Goal: Task Accomplishment & Management: Manage account settings

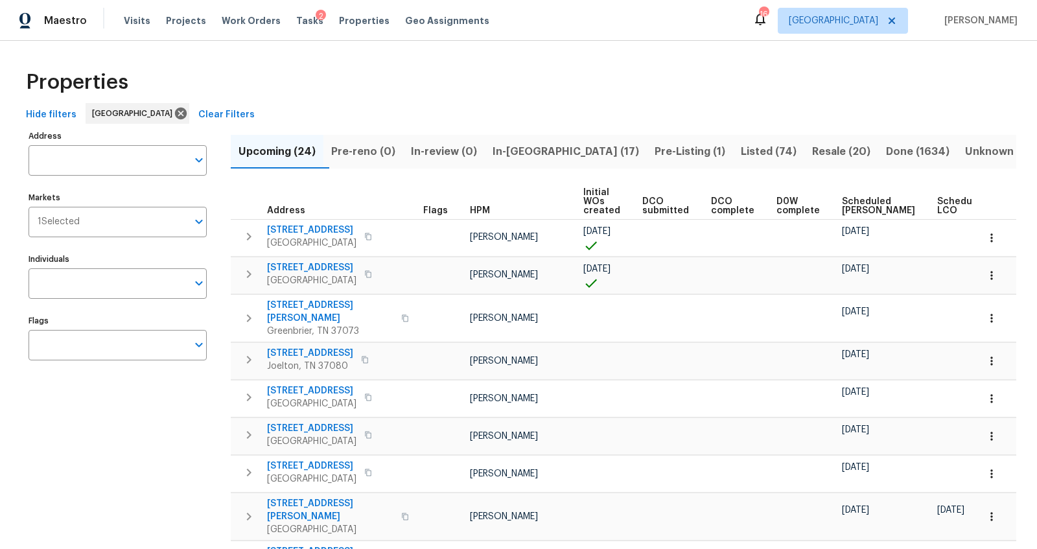
scroll to position [0, 51]
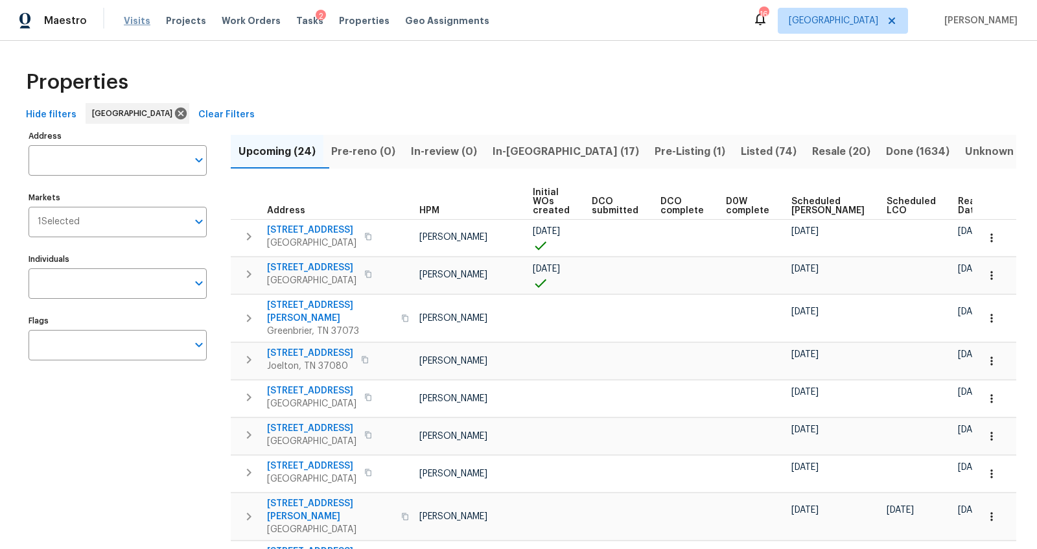
click at [137, 19] on span "Visits" at bounding box center [137, 20] width 27 height 13
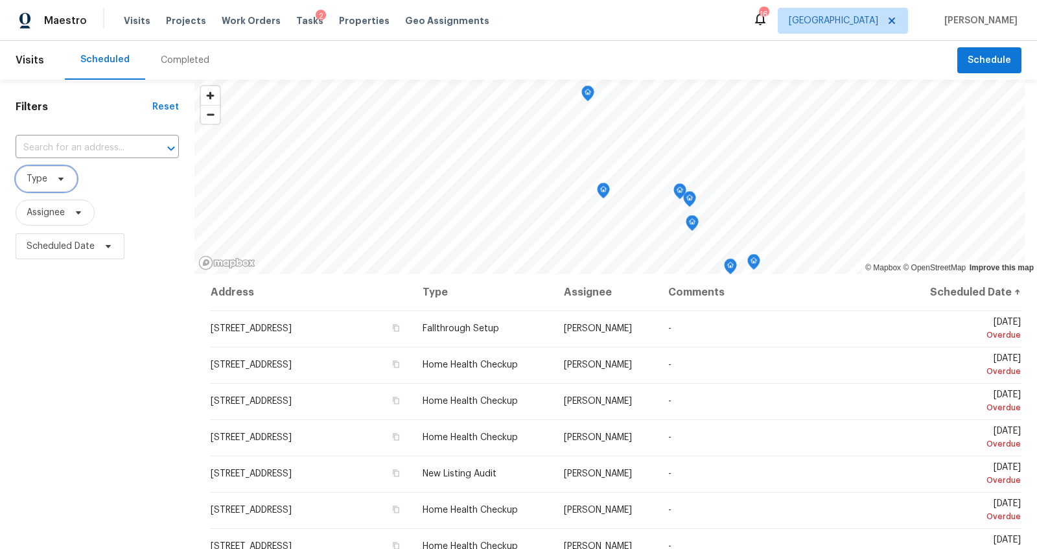
click at [45, 174] on span "Type" at bounding box center [37, 178] width 21 height 13
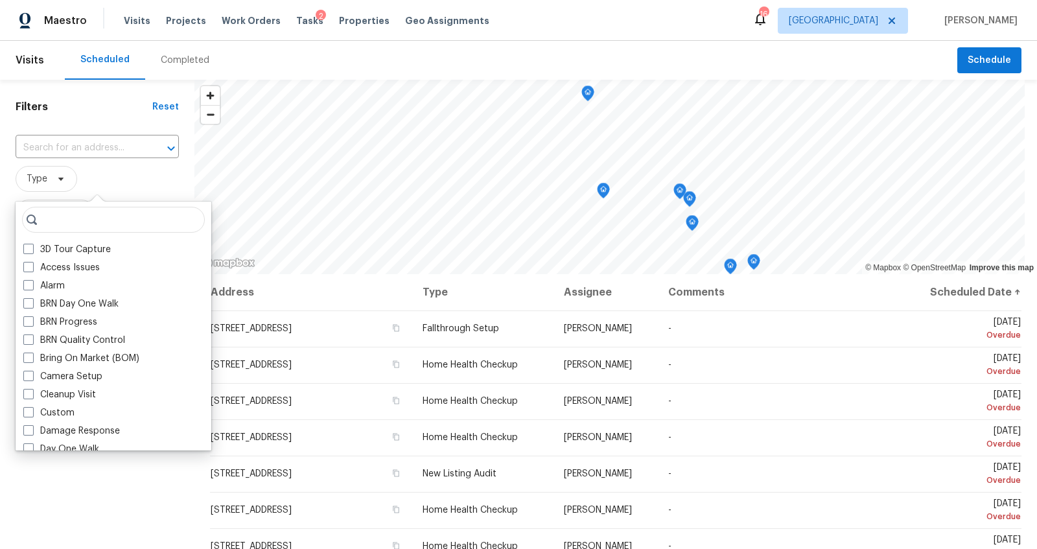
click at [137, 185] on span "Type" at bounding box center [97, 179] width 163 height 26
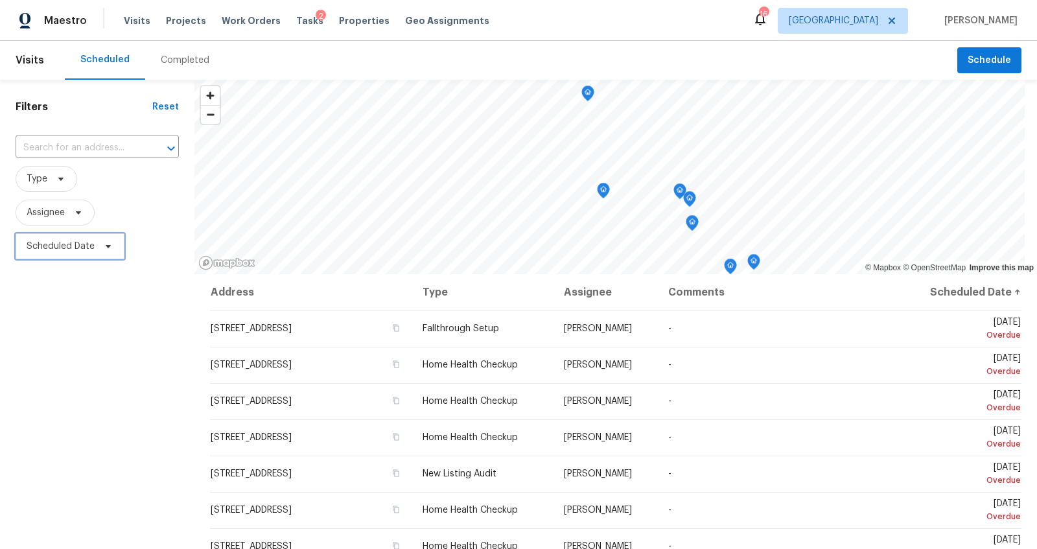
click at [89, 257] on span "Scheduled Date" at bounding box center [70, 246] width 109 height 26
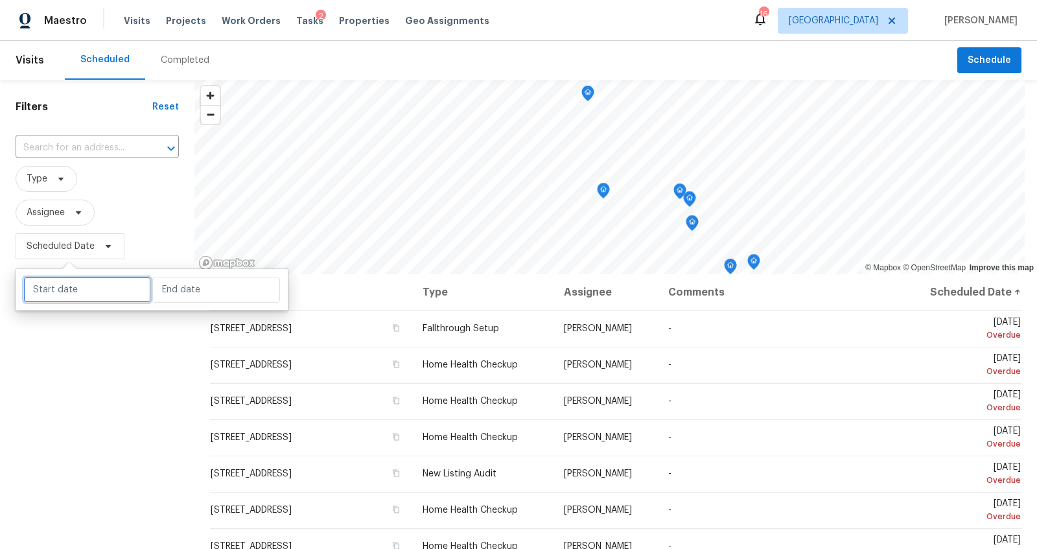
select select "8"
select select "2025"
select select "9"
select select "2025"
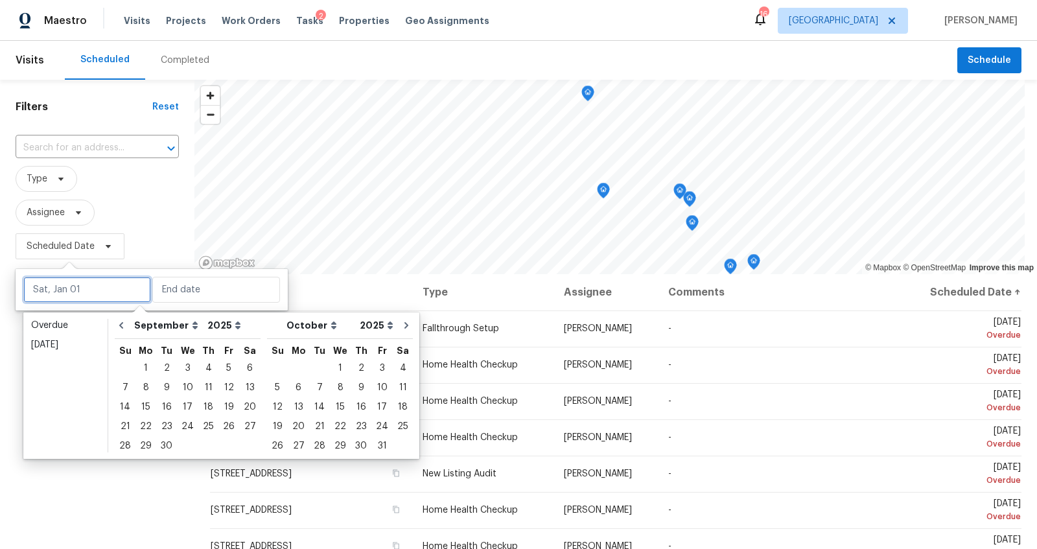
click at [97, 297] on input "text" at bounding box center [87, 290] width 128 height 26
click at [165, 444] on div "30" at bounding box center [166, 446] width 21 height 18
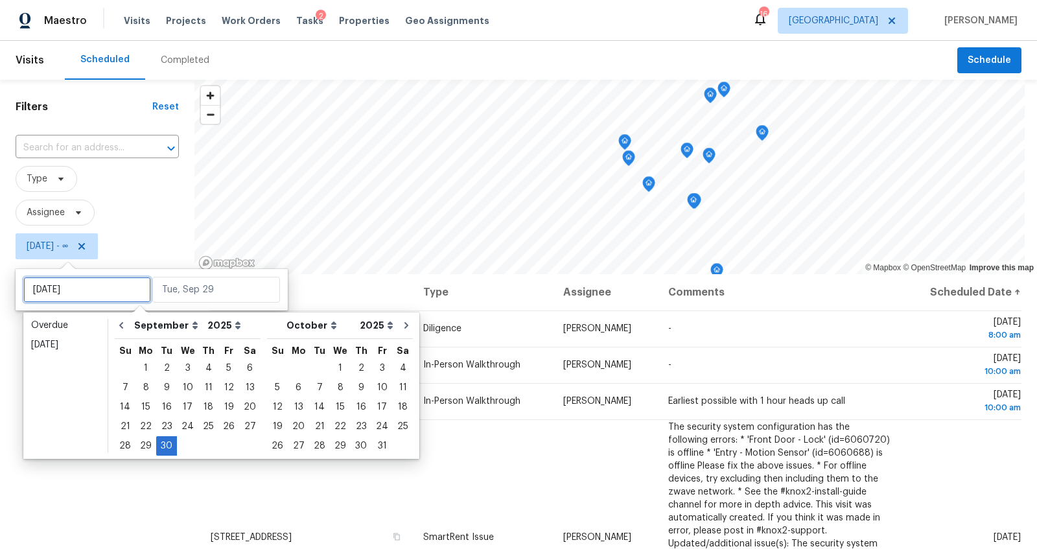
type input "[DATE]"
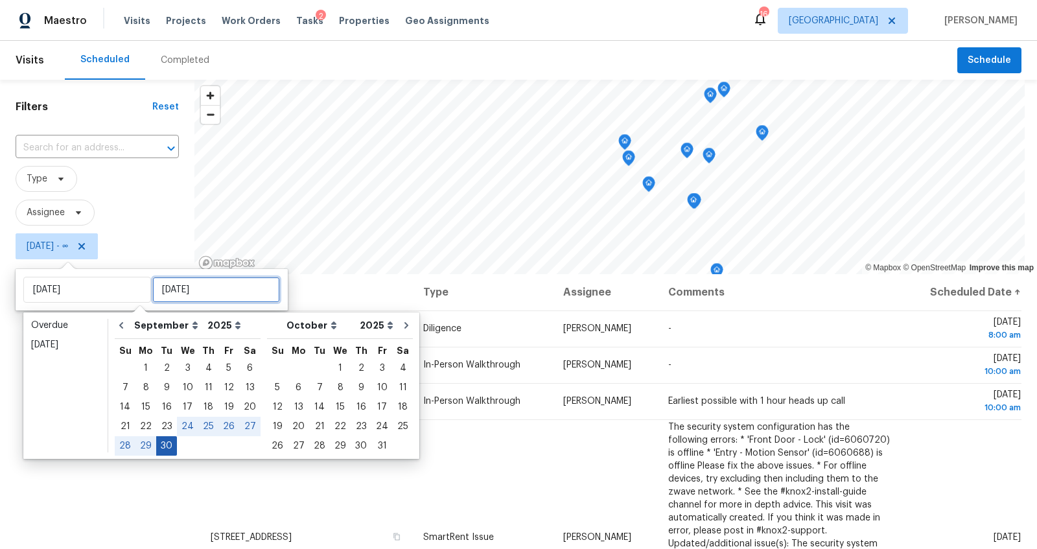
type input "[DATE]"
click at [162, 445] on div "30" at bounding box center [166, 446] width 21 height 18
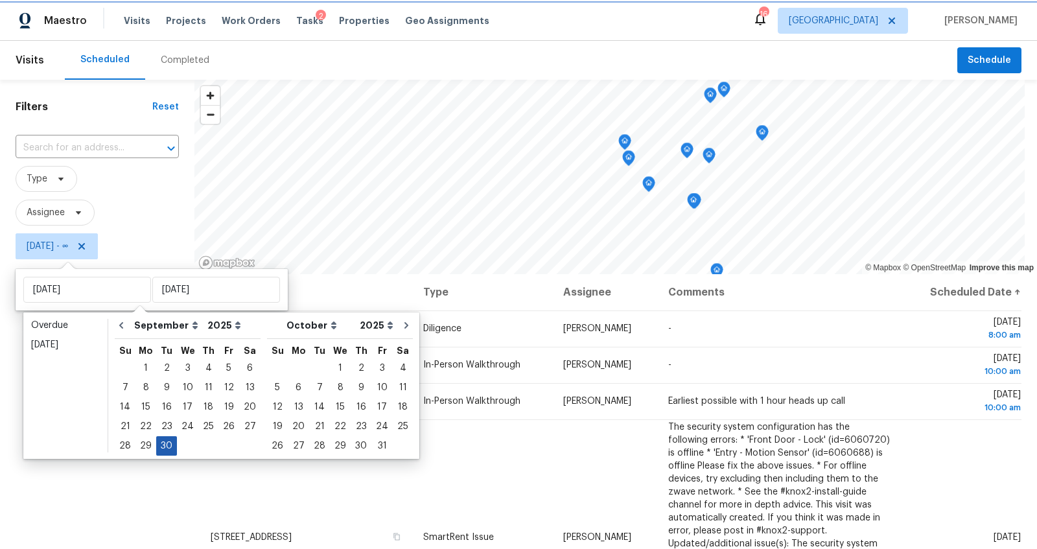
type input "[DATE]"
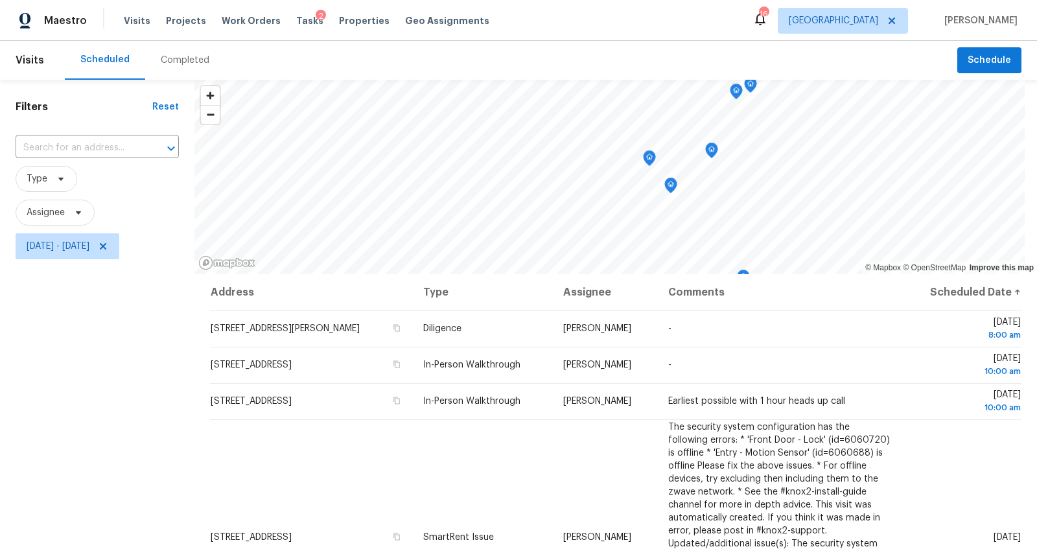
click at [56, 386] on div "Filters Reset ​ Type Assignee [DATE] - [DATE]" at bounding box center [97, 397] width 194 height 634
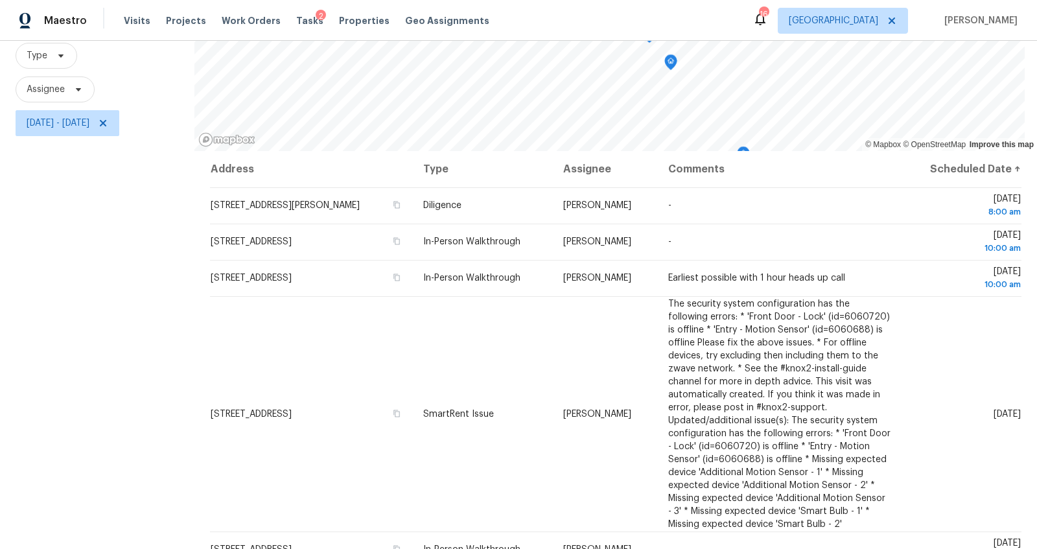
scroll to position [35, 0]
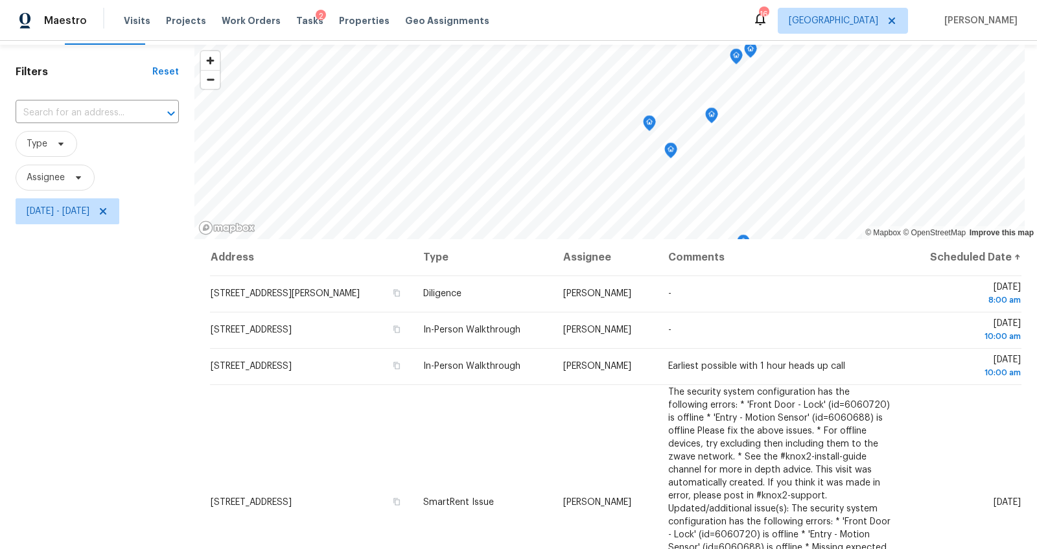
click at [670, 150] on icon "Map marker" at bounding box center [670, 151] width 1 height 2
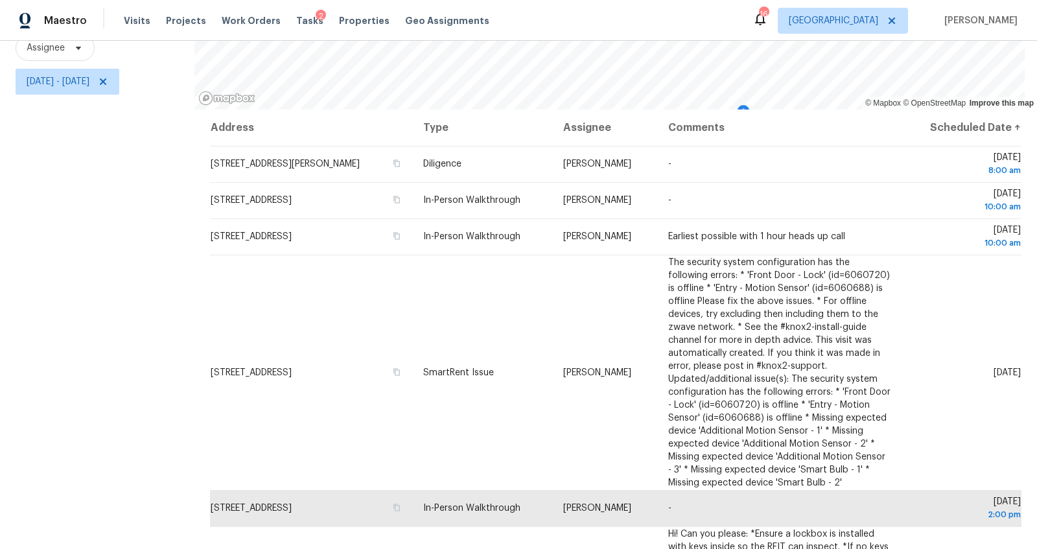
scroll to position [0, 0]
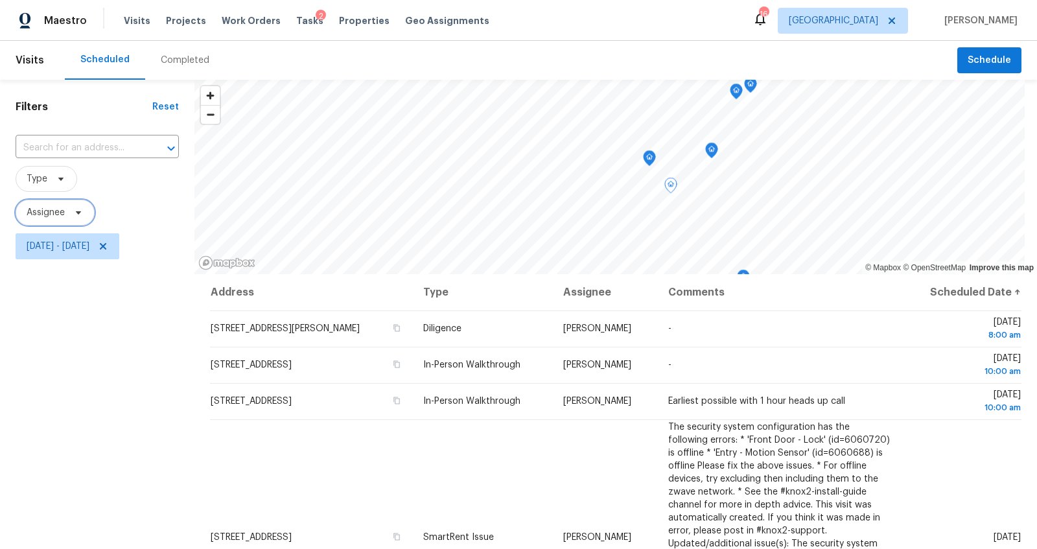
click at [60, 211] on span "Assignee" at bounding box center [46, 212] width 38 height 13
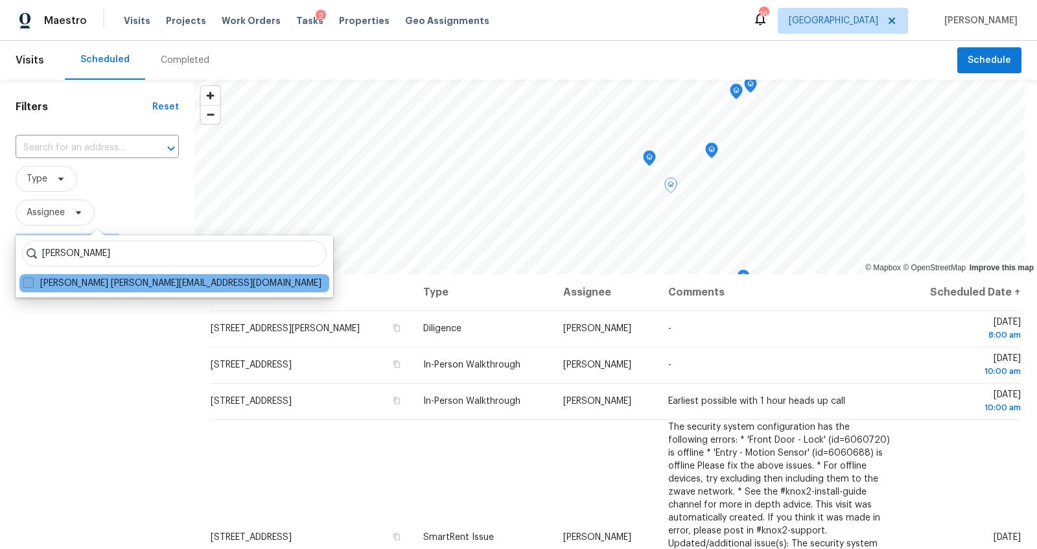
type input "[PERSON_NAME]"
click at [100, 279] on label "[PERSON_NAME] [PERSON_NAME][EMAIL_ADDRESS][DOMAIN_NAME]" at bounding box center [172, 283] width 298 height 13
click at [32, 279] on input "[PERSON_NAME] [PERSON_NAME][EMAIL_ADDRESS][DOMAIN_NAME]" at bounding box center [27, 281] width 8 height 8
checkbox input "true"
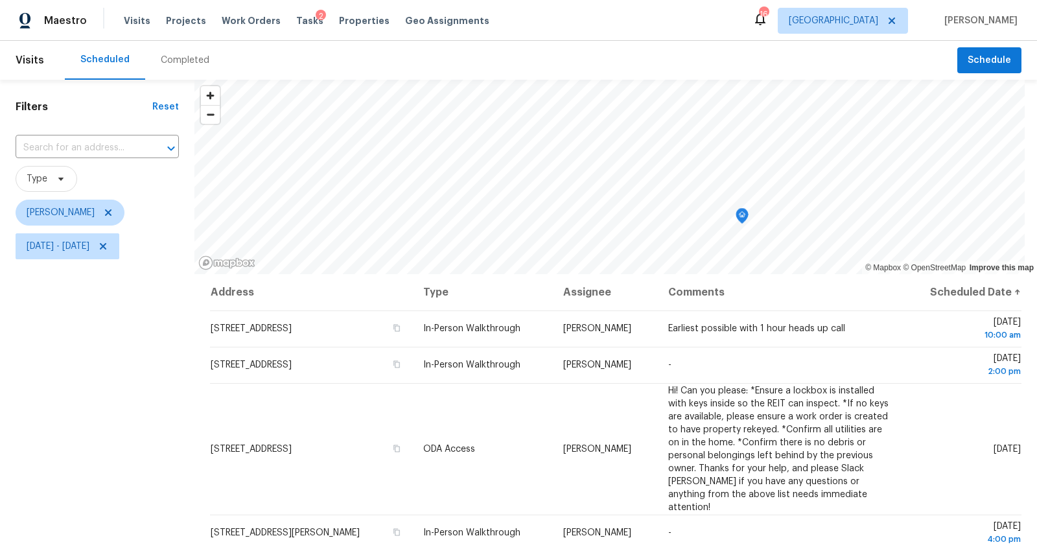
click at [88, 424] on div "Filters Reset ​ Type Brianna Bidco [DATE] - [DATE]" at bounding box center [97, 397] width 194 height 634
click at [130, 418] on div "Filters Reset ​ Type Brianna Bidco [DATE] - [DATE]" at bounding box center [97, 397] width 194 height 634
click at [108, 243] on icon at bounding box center [103, 246] width 10 height 10
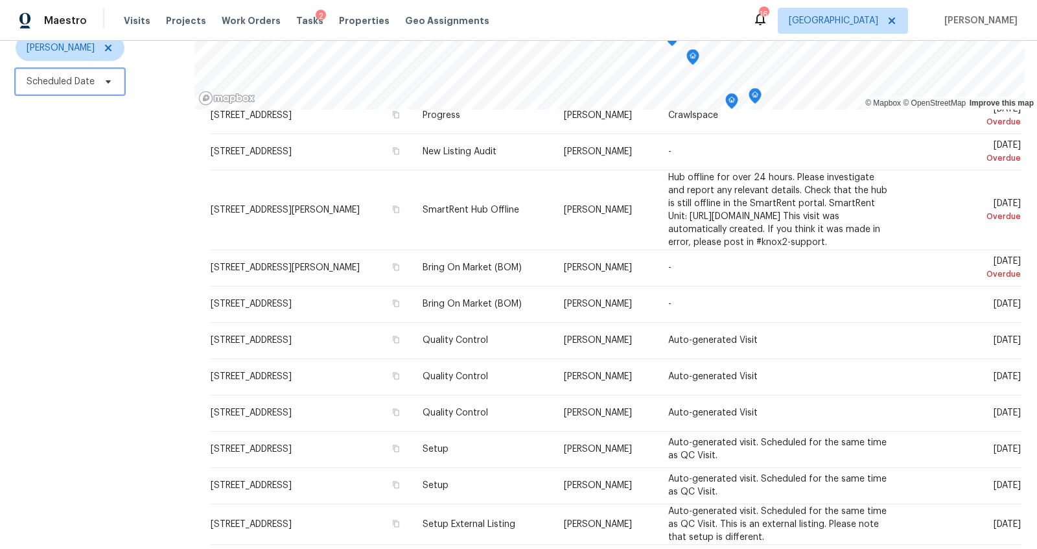
scroll to position [340, 0]
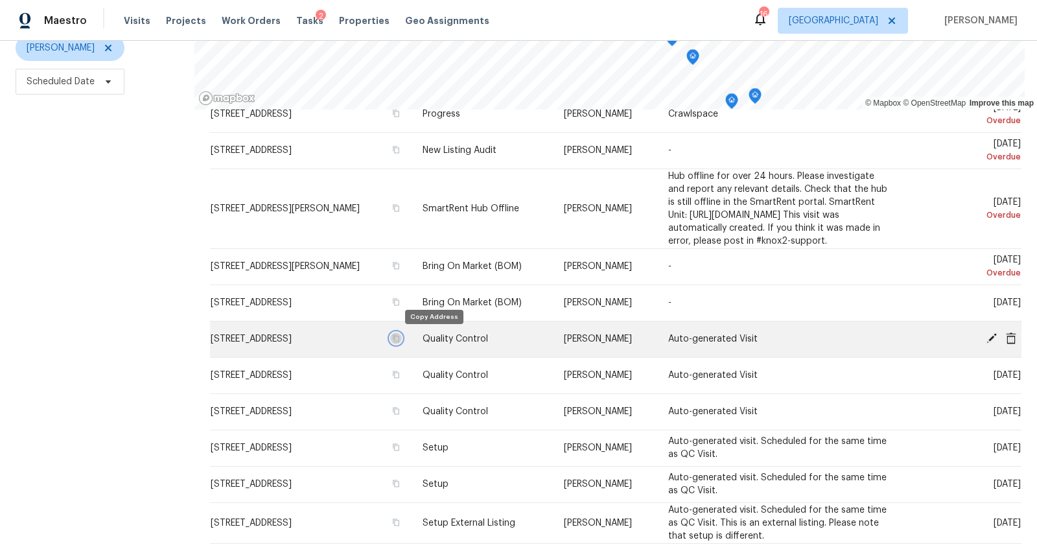
click at [399, 336] on icon "button" at bounding box center [396, 338] width 6 height 7
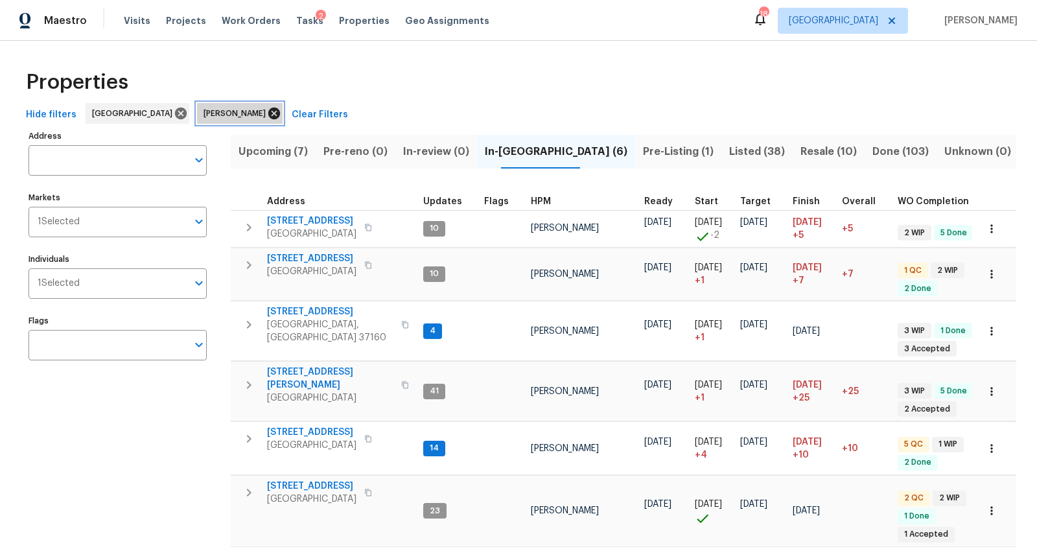
click at [267, 114] on icon at bounding box center [274, 113] width 14 height 14
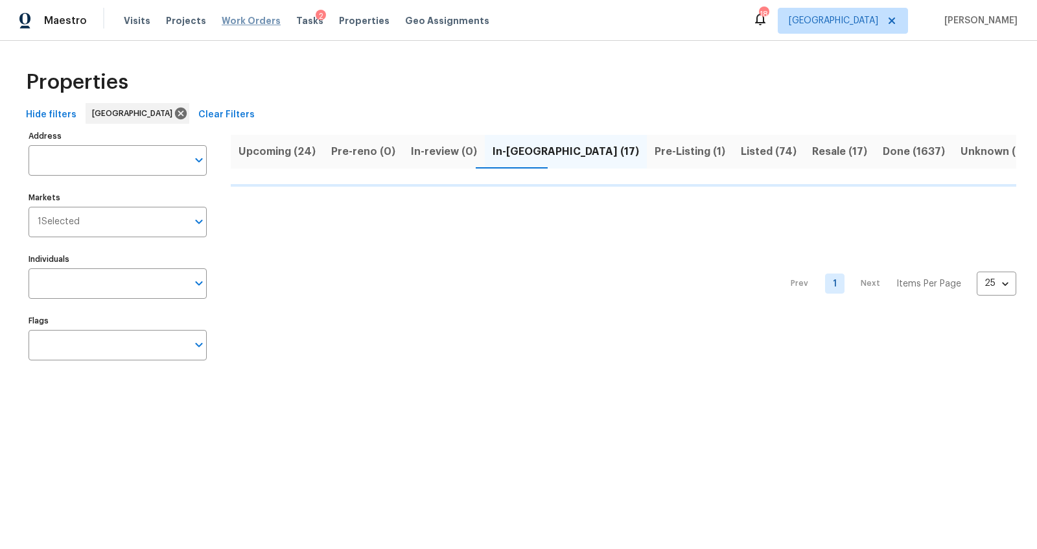
click at [237, 18] on span "Work Orders" at bounding box center [251, 20] width 59 height 13
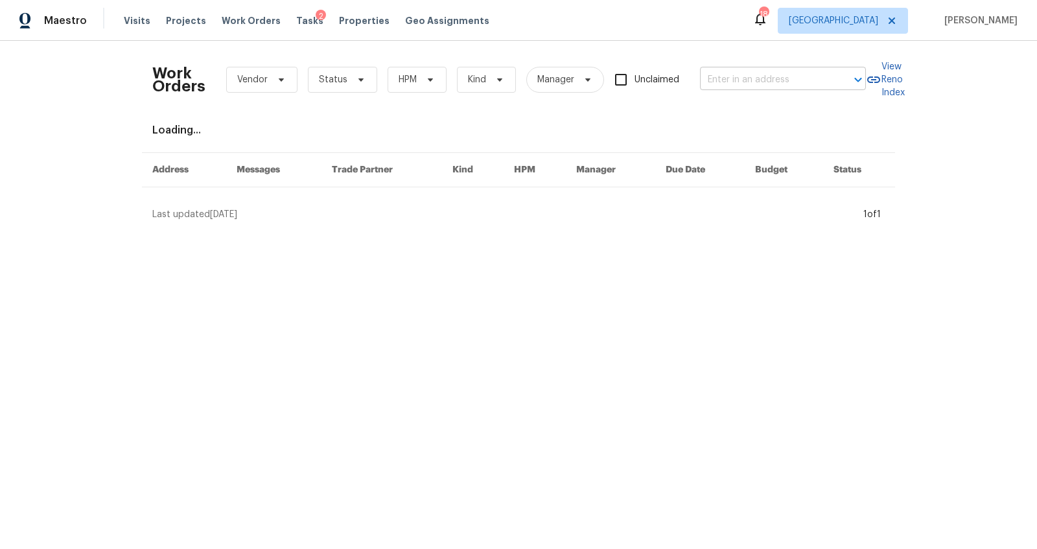
click at [767, 82] on input "text" at bounding box center [765, 80] width 130 height 20
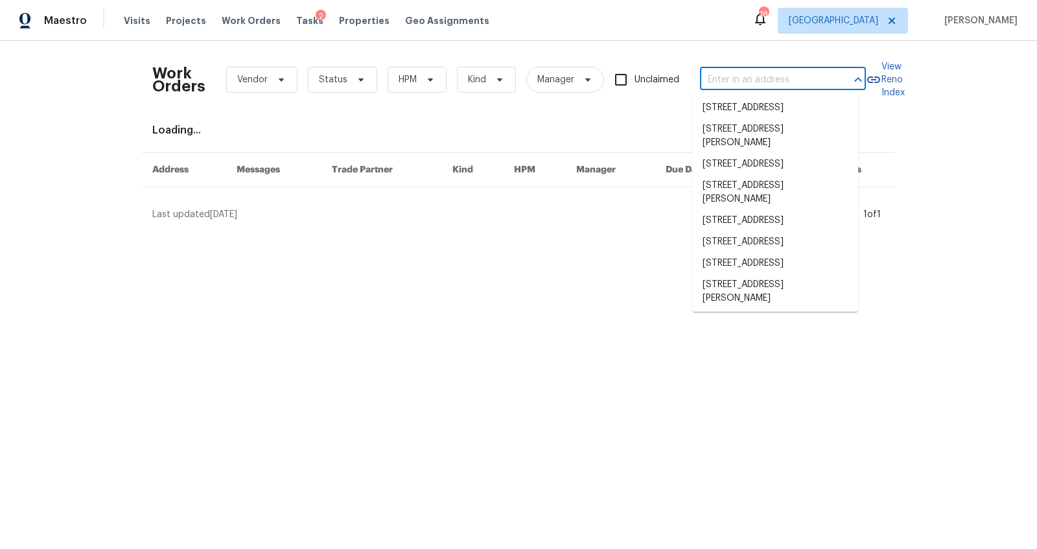
paste input "[STREET_ADDRESS]"
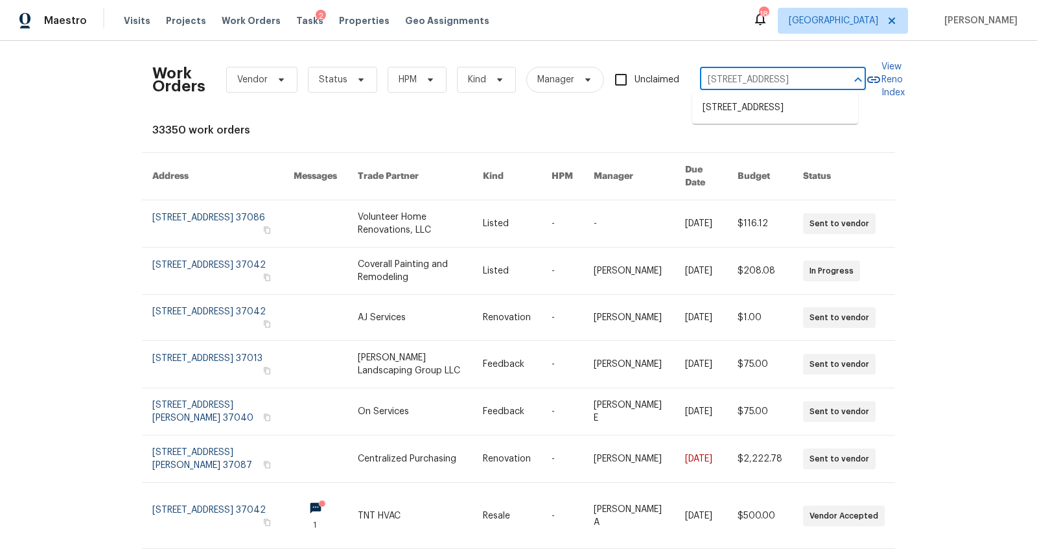
type input "[STREET_ADDRESS]"
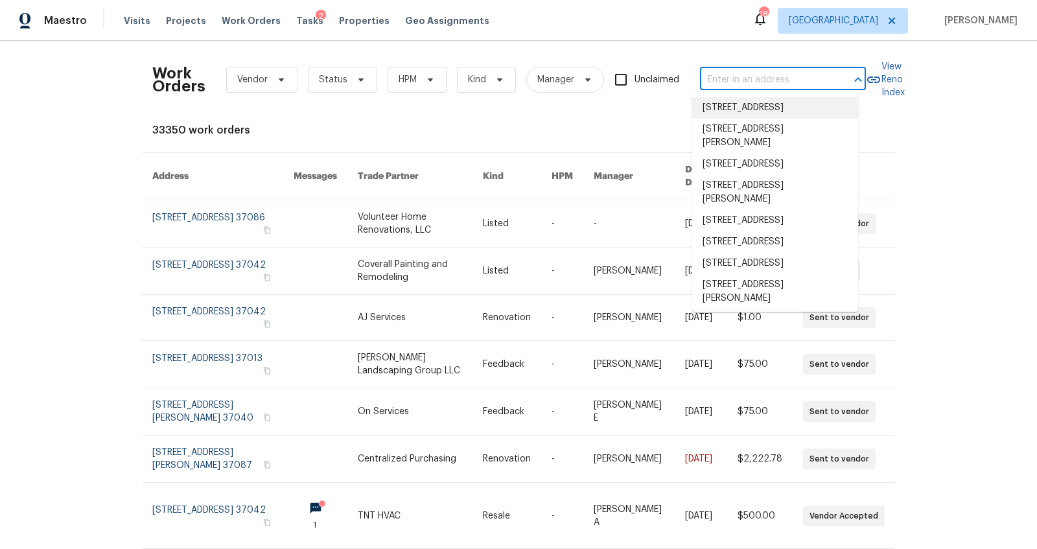
click at [734, 74] on input "text" at bounding box center [765, 80] width 130 height 20
paste input "[STREET_ADDRESS]"
type input "[STREET_ADDRESS]"
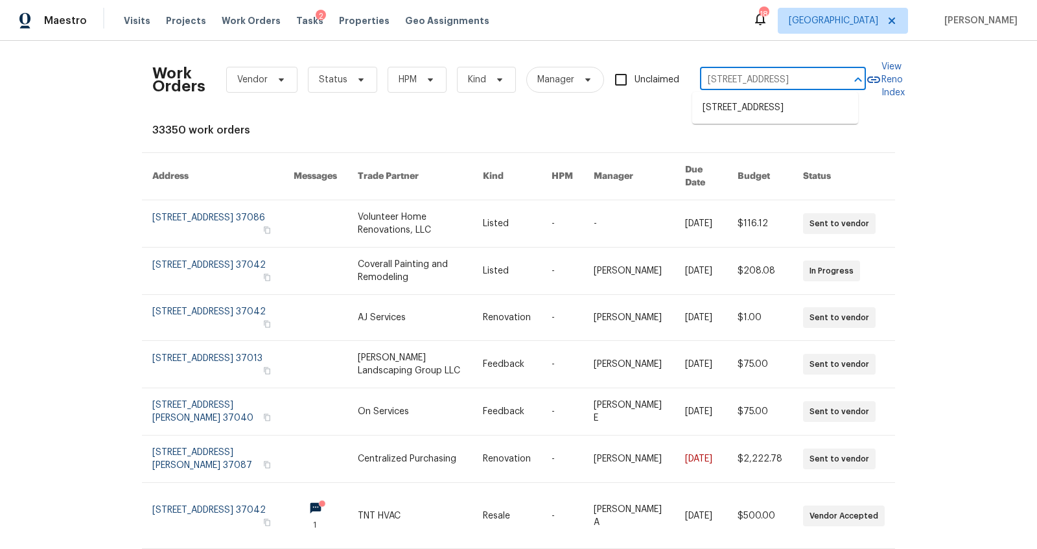
scroll to position [0, 21]
click at [730, 103] on li "[STREET_ADDRESS]" at bounding box center [775, 107] width 166 height 21
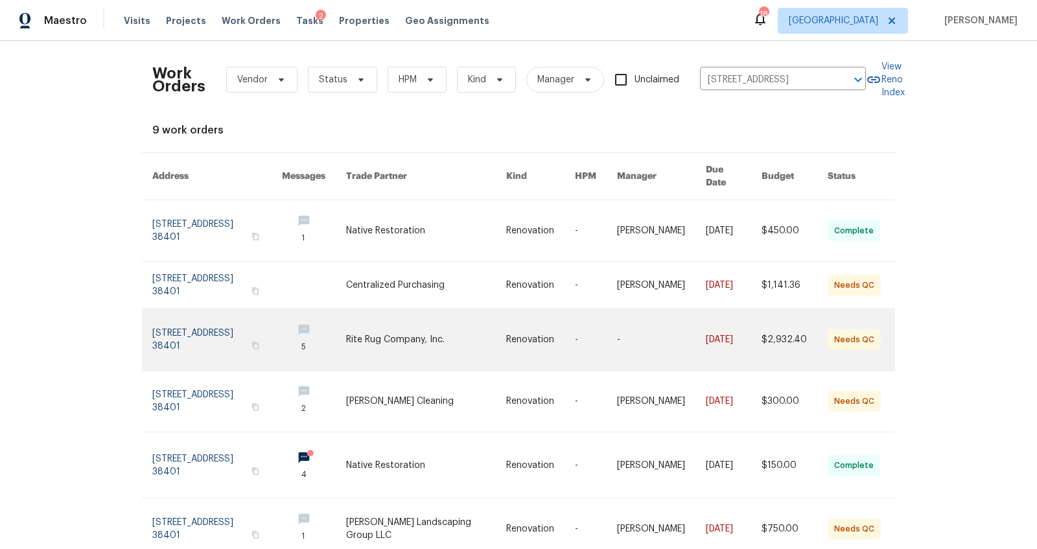
click at [182, 329] on link at bounding box center [217, 339] width 130 height 61
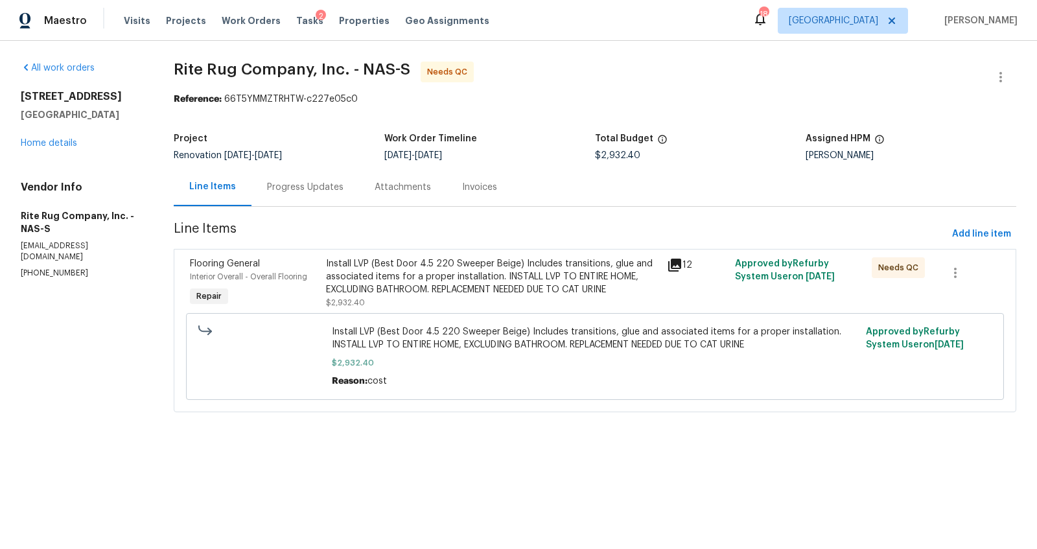
click at [402, 280] on div "Install LVP (Best Door 4.5 220 Sweeper Beige) Includes transitions, glue and as…" at bounding box center [492, 276] width 333 height 39
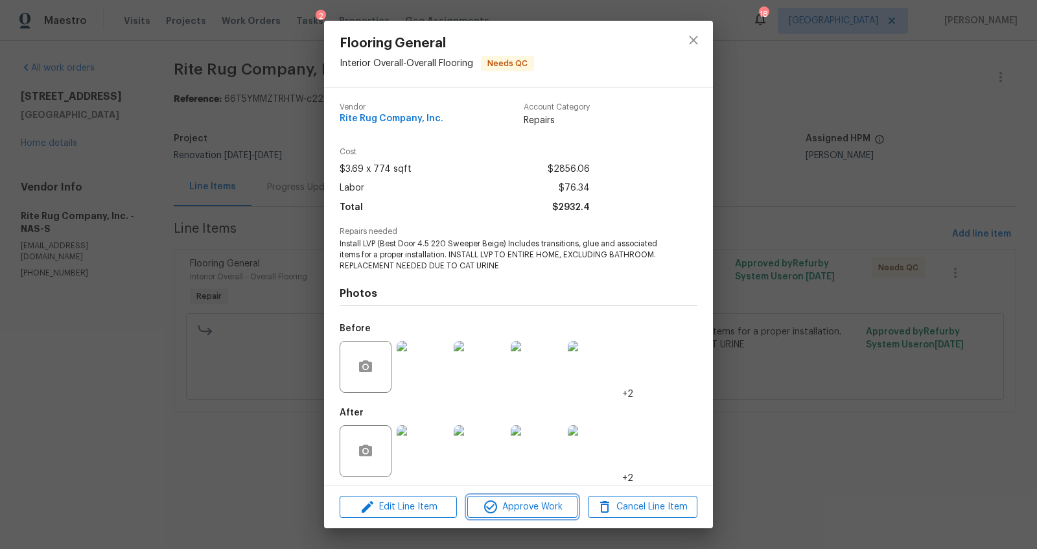
click at [529, 502] on span "Approve Work" at bounding box center [522, 507] width 102 height 16
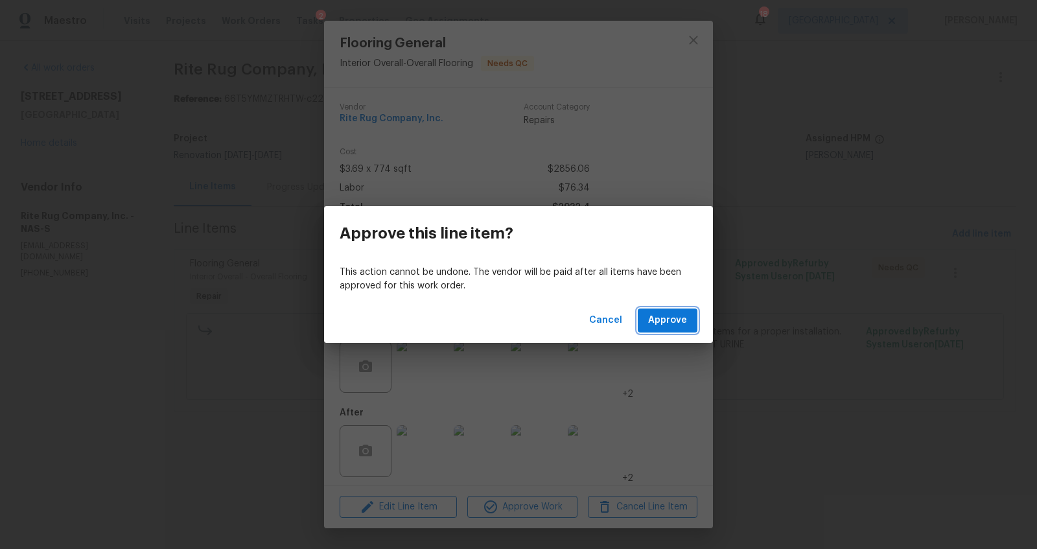
click at [663, 319] on span "Approve" at bounding box center [667, 320] width 39 height 16
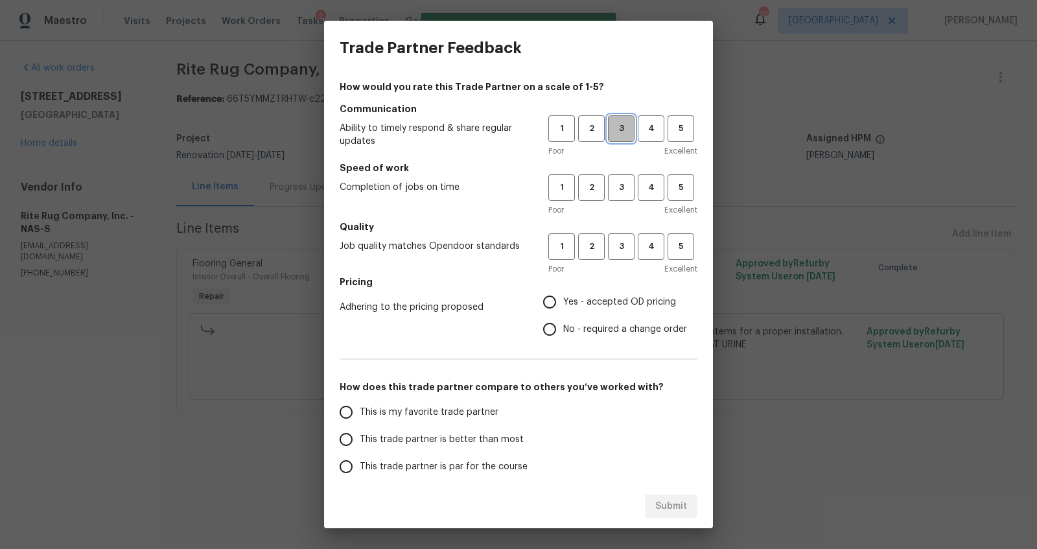
click at [610, 127] on span "3" at bounding box center [621, 128] width 24 height 15
click at [610, 172] on h5 "Speed of work" at bounding box center [519, 167] width 358 height 13
click at [610, 183] on span "3" at bounding box center [621, 187] width 24 height 15
click at [609, 235] on button "3" at bounding box center [621, 246] width 27 height 27
click at [609, 305] on span "Yes - accepted OD pricing" at bounding box center [619, 303] width 113 height 14
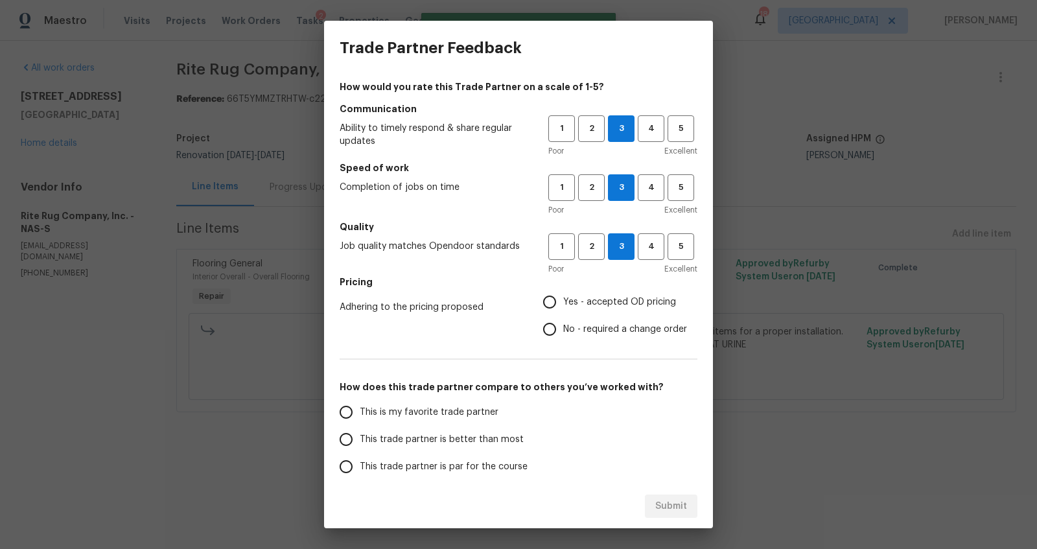
click at [563, 305] on input "Yes - accepted OD pricing" at bounding box center [549, 301] width 27 height 27
radio input "true"
click at [465, 426] on label "This trade partner is better than most" at bounding box center [434, 439] width 205 height 27
click at [360, 426] on input "This trade partner is better than most" at bounding box center [345, 439] width 27 height 27
click at [678, 501] on span "Submit" at bounding box center [671, 506] width 32 height 16
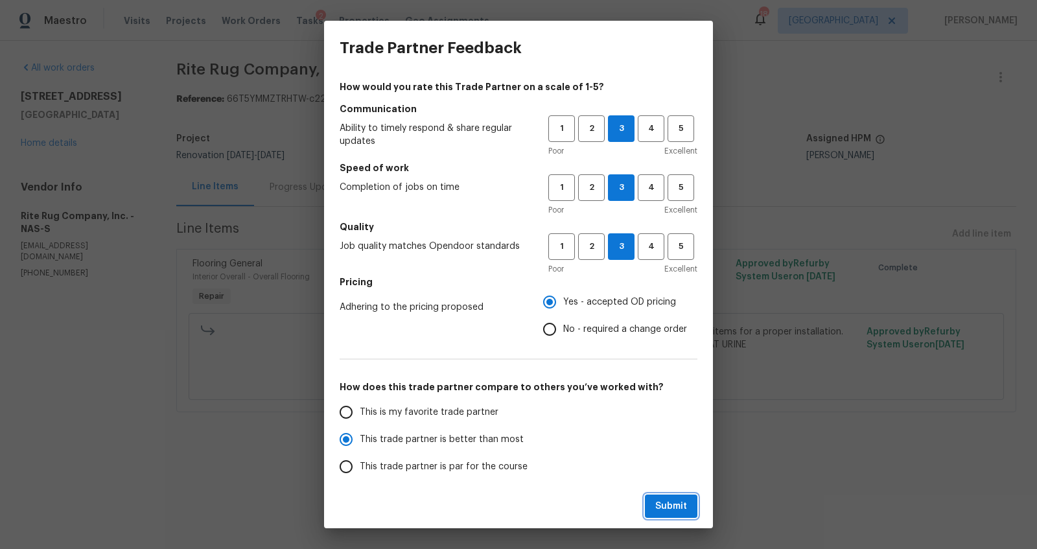
radio input "true"
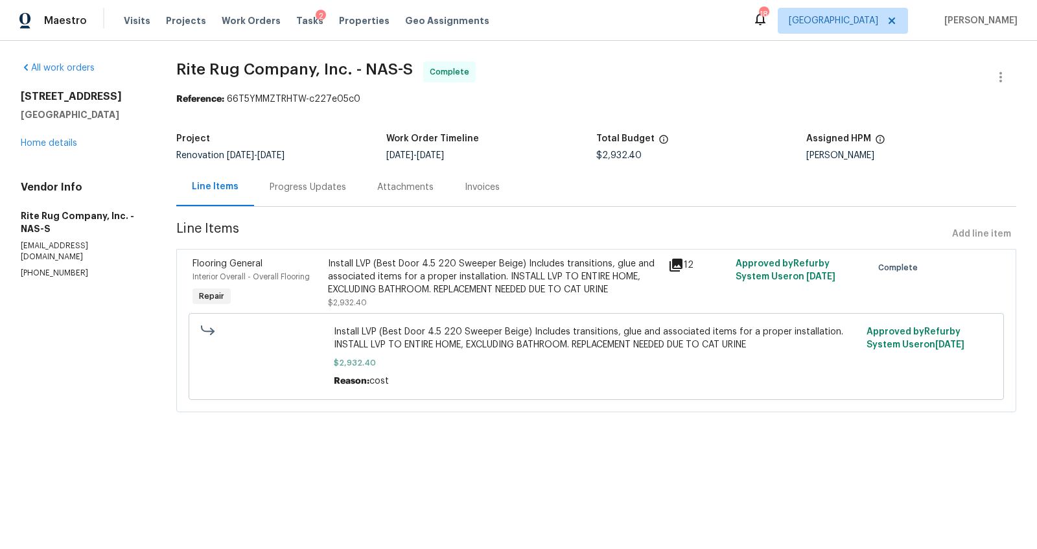
radio input "false"
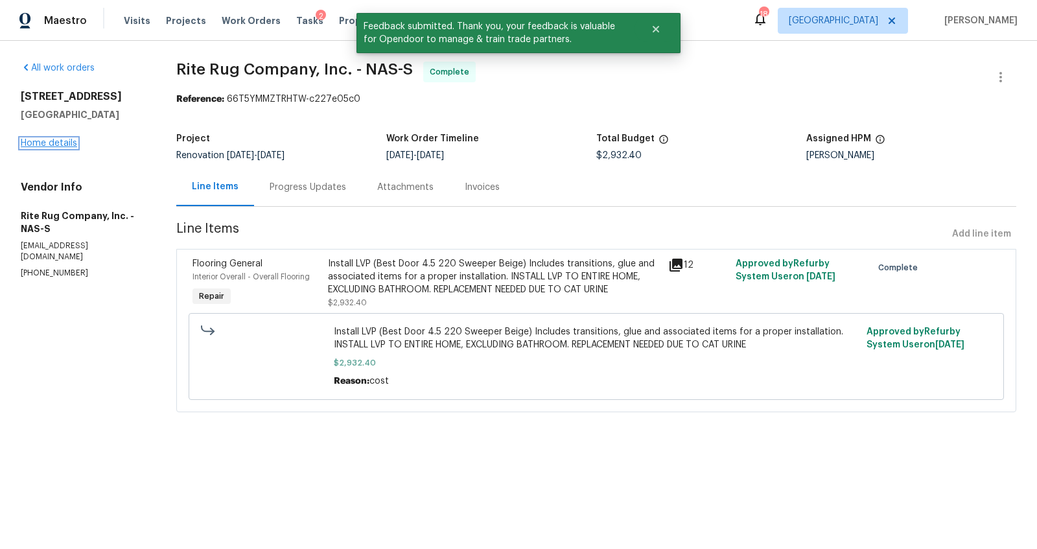
click at [57, 141] on link "Home details" at bounding box center [49, 143] width 56 height 9
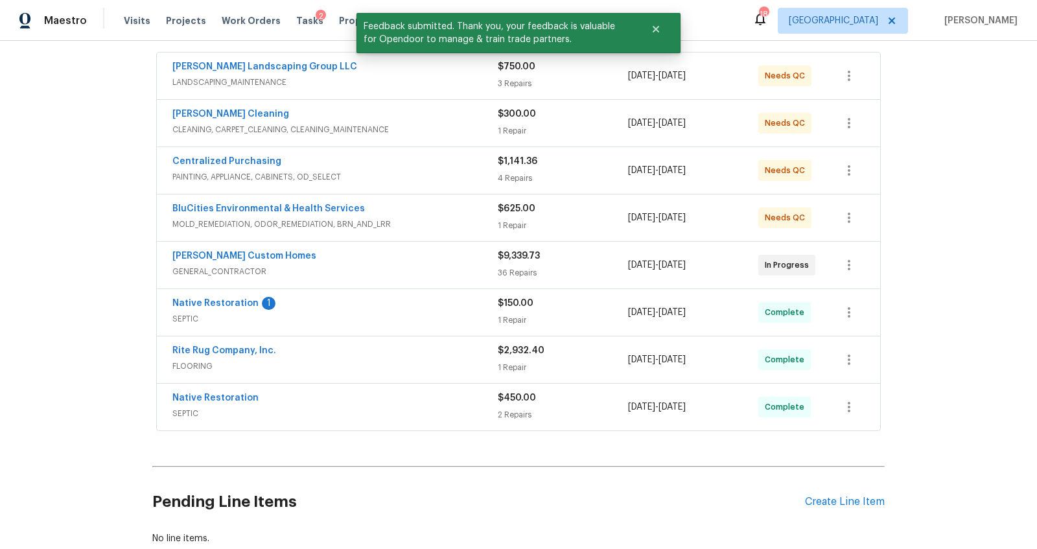
scroll to position [247, 0]
click at [215, 298] on link "Native Restoration" at bounding box center [215, 302] width 86 height 9
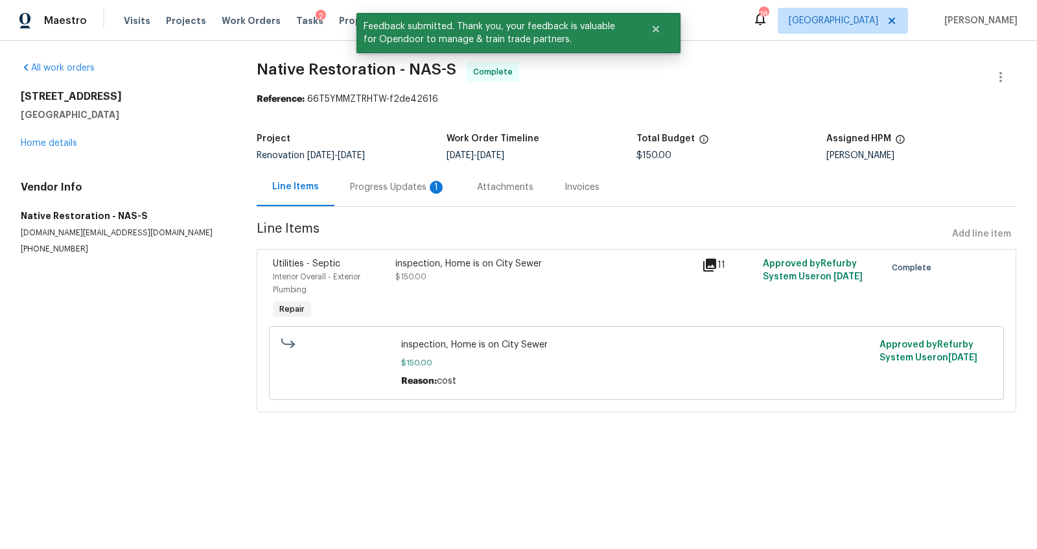
click at [377, 198] on div "Progress Updates 1" at bounding box center [397, 187] width 127 height 38
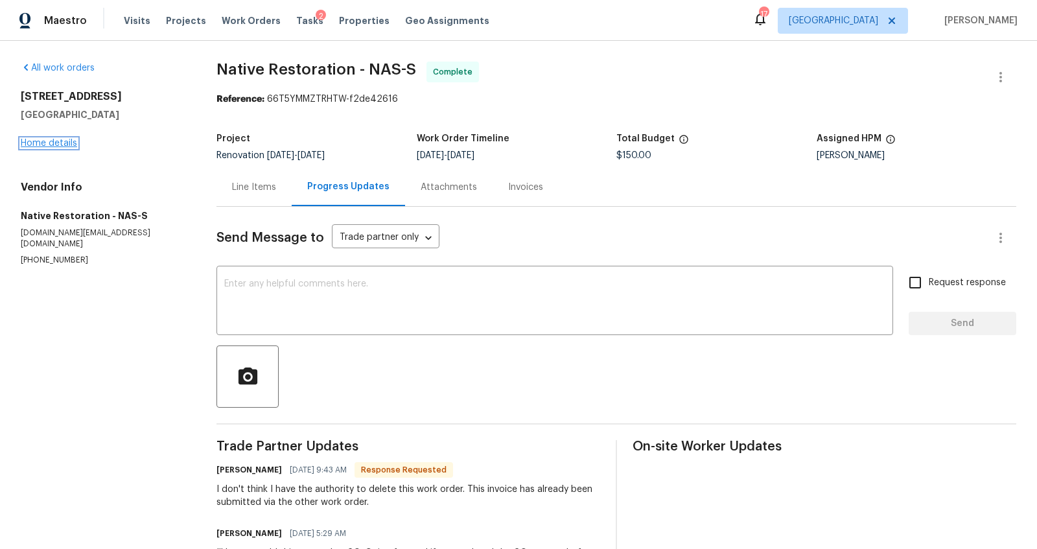
click at [51, 144] on link "Home details" at bounding box center [49, 143] width 56 height 9
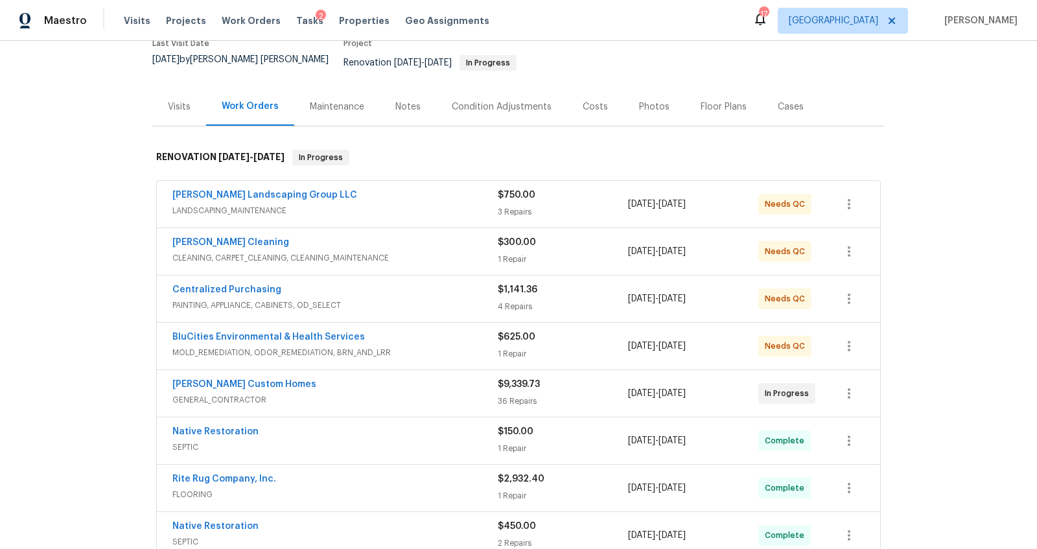
scroll to position [115, 0]
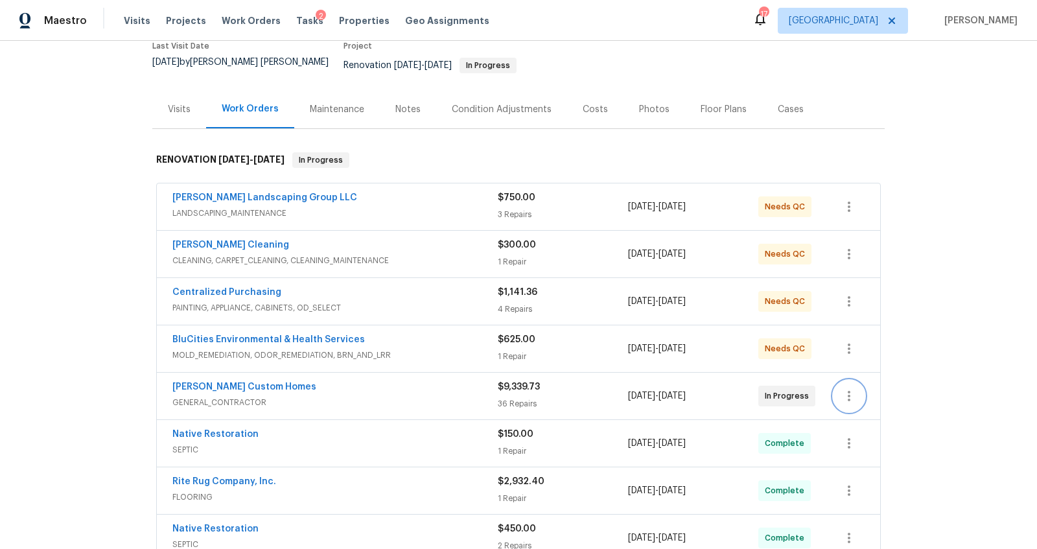
click at [853, 384] on button "button" at bounding box center [848, 395] width 31 height 31
click at [850, 384] on li "Edit" at bounding box center [898, 383] width 140 height 21
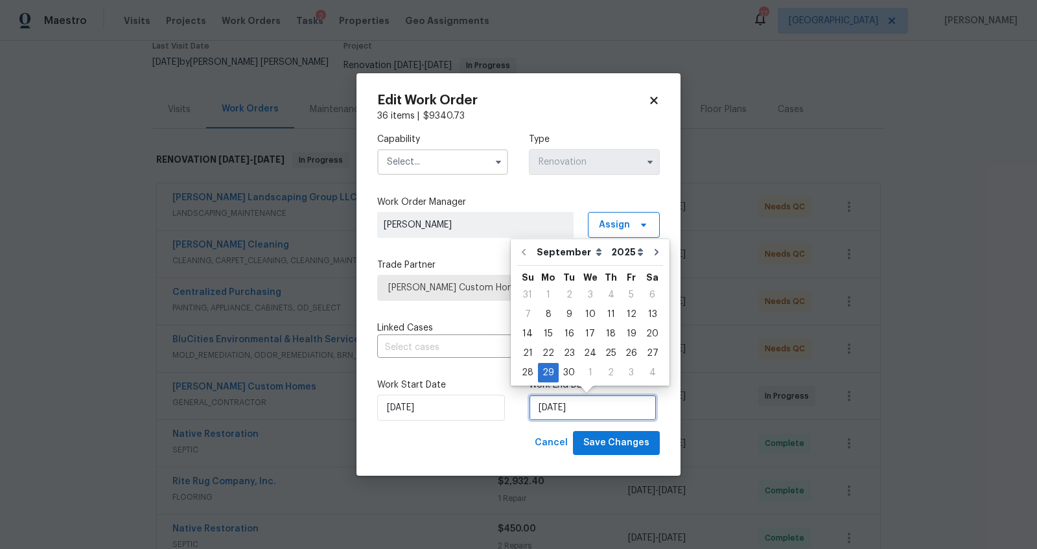
click at [579, 404] on input "9/29/2025" at bounding box center [593, 408] width 128 height 26
click at [633, 369] on div "3" at bounding box center [631, 373] width 21 height 18
type input "10/3/2025"
select select "9"
click at [627, 438] on span "Save Changes" at bounding box center [616, 443] width 66 height 16
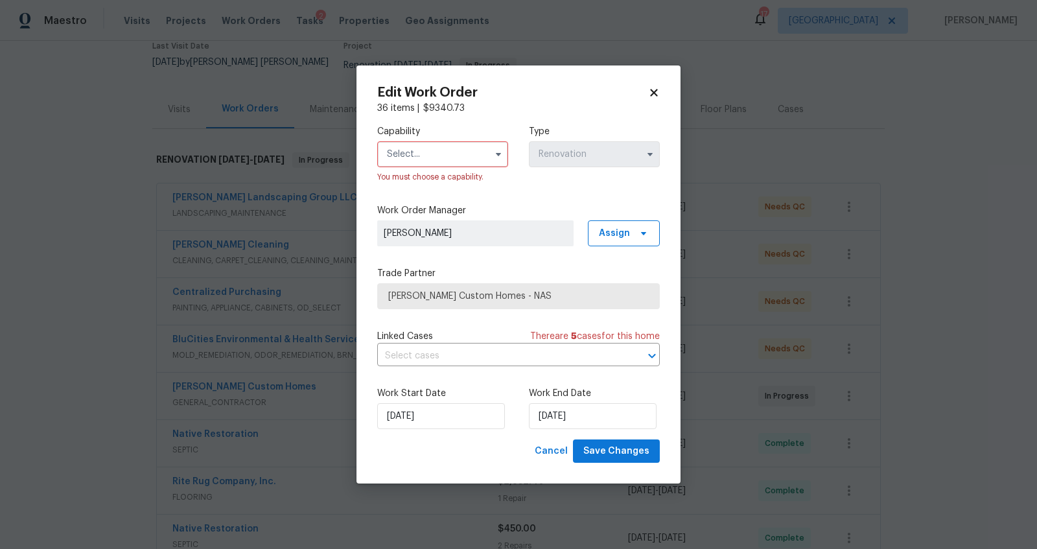
click at [434, 152] on input "text" at bounding box center [442, 154] width 131 height 26
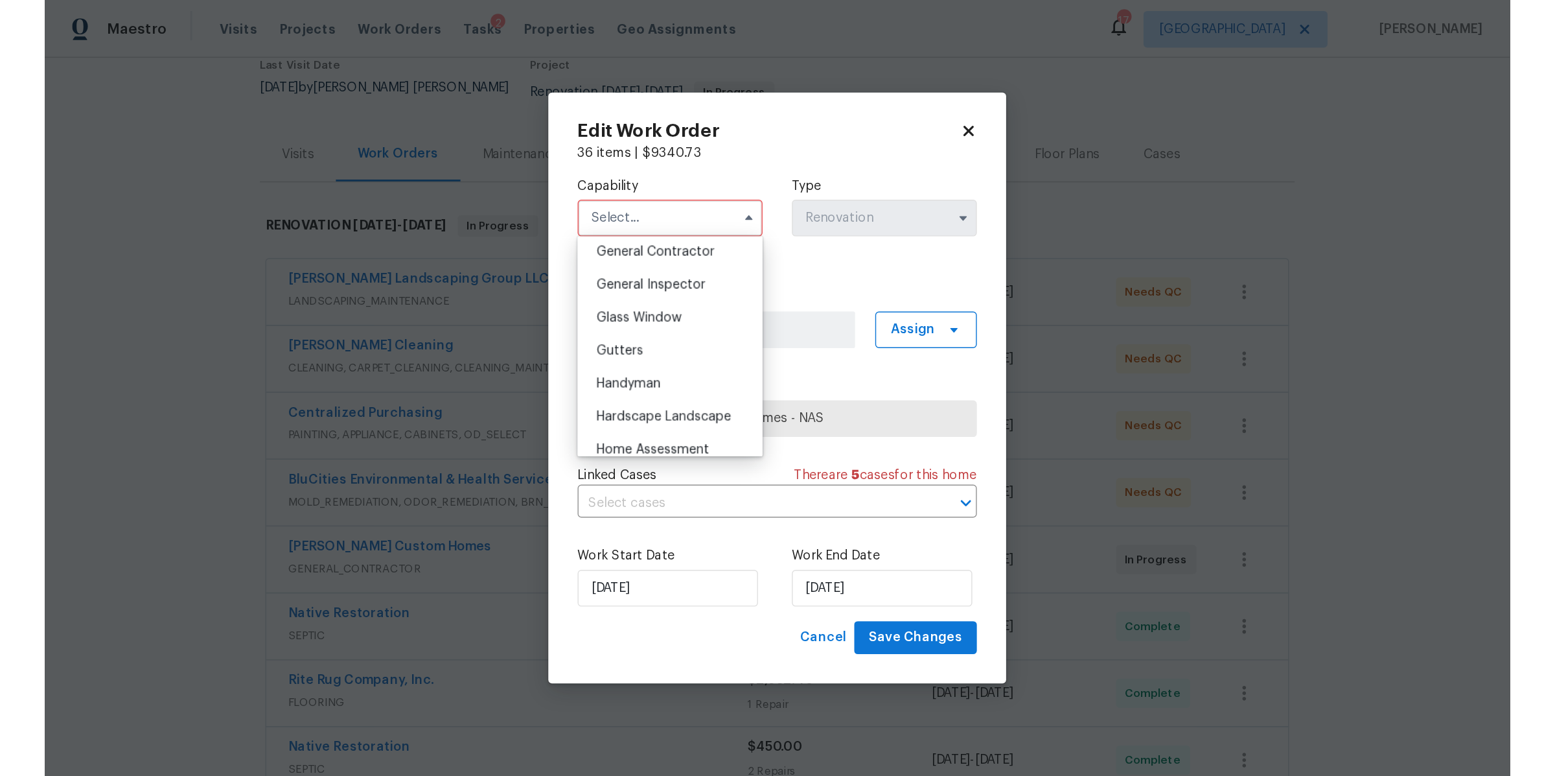
scroll to position [625, 0]
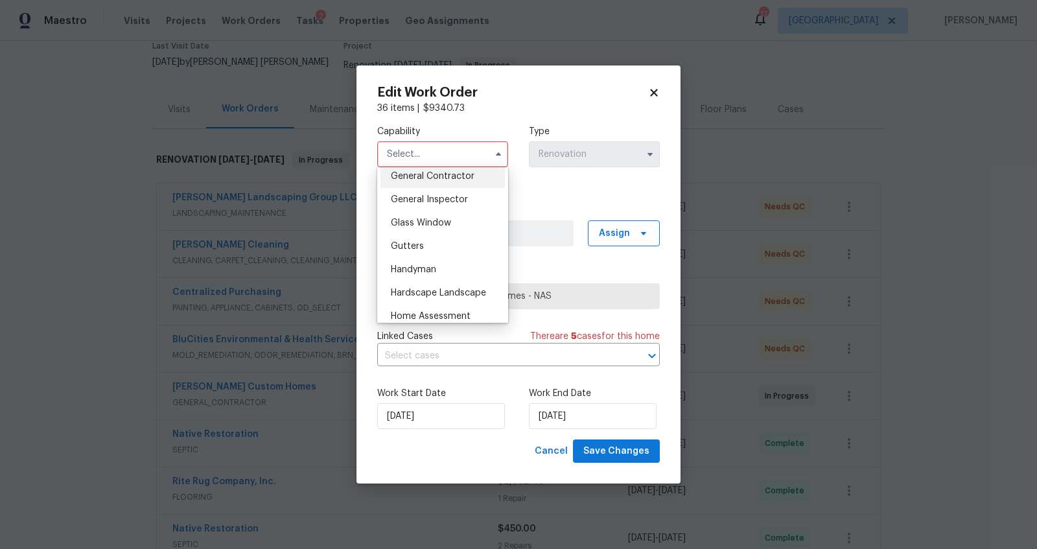
click at [437, 181] on span "General Contractor" at bounding box center [433, 176] width 84 height 9
type input "General Contractor"
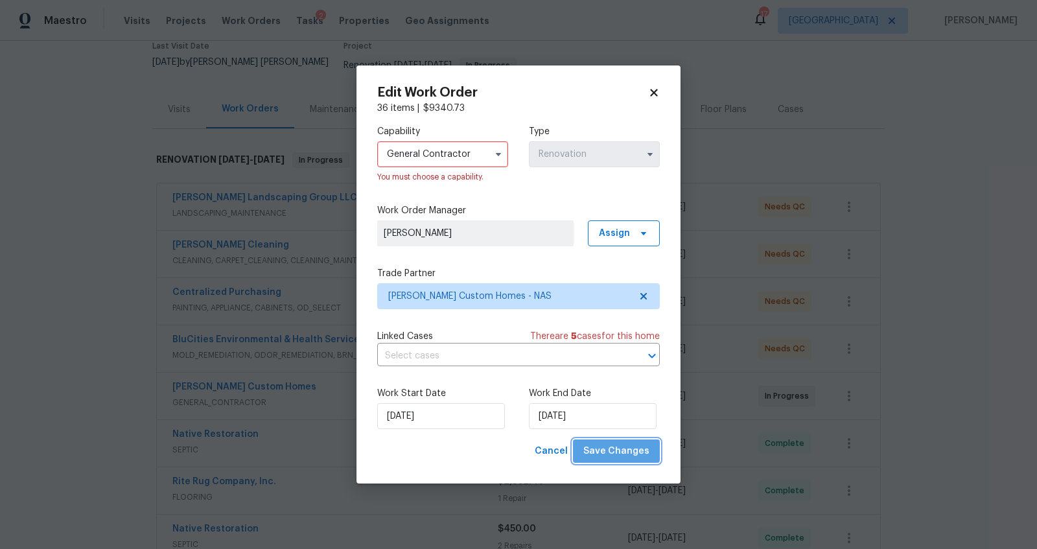
click at [623, 452] on span "Save Changes" at bounding box center [616, 451] width 66 height 16
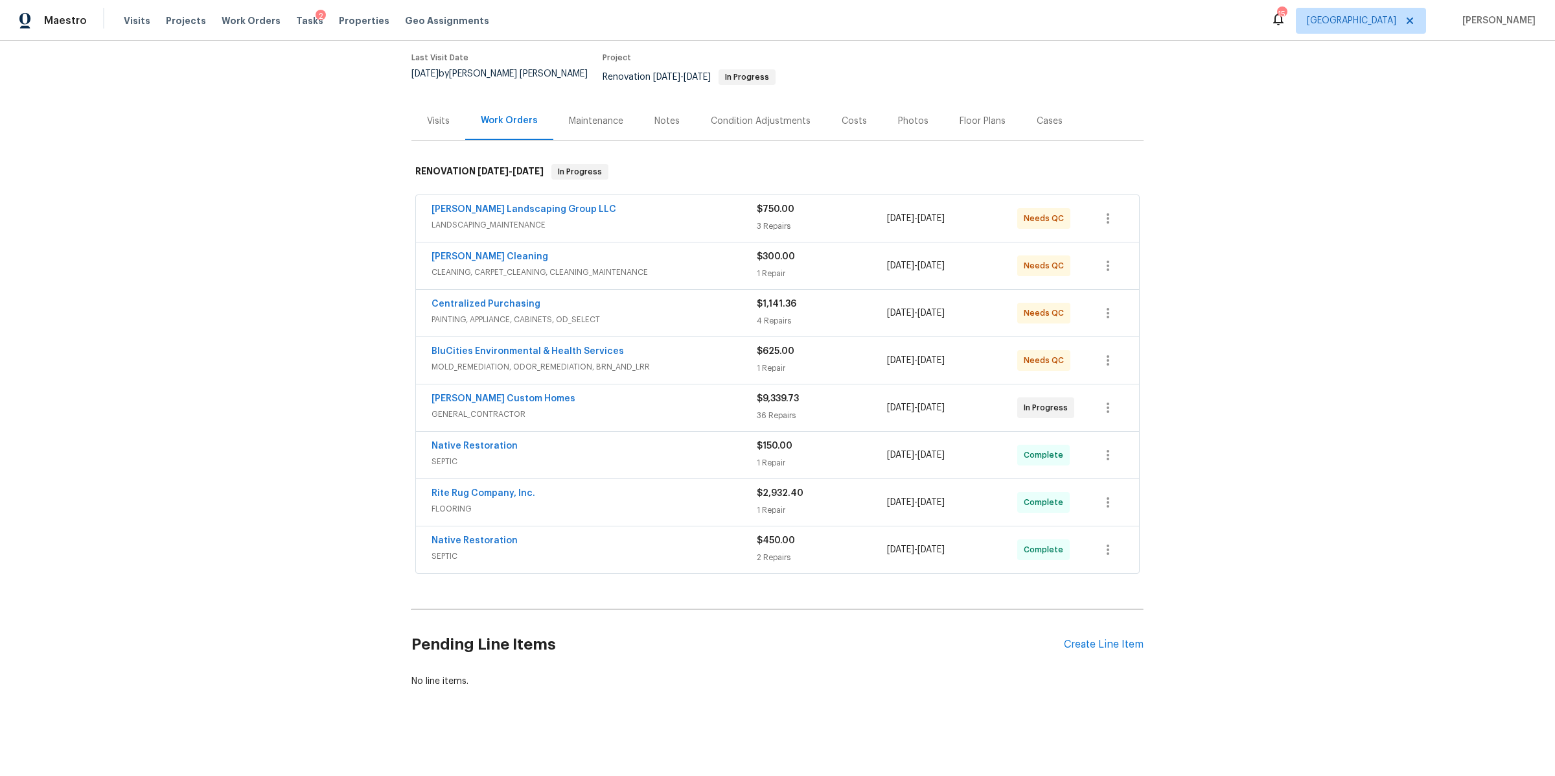
scroll to position [109, 0]
